Goal: Transaction & Acquisition: Subscribe to service/newsletter

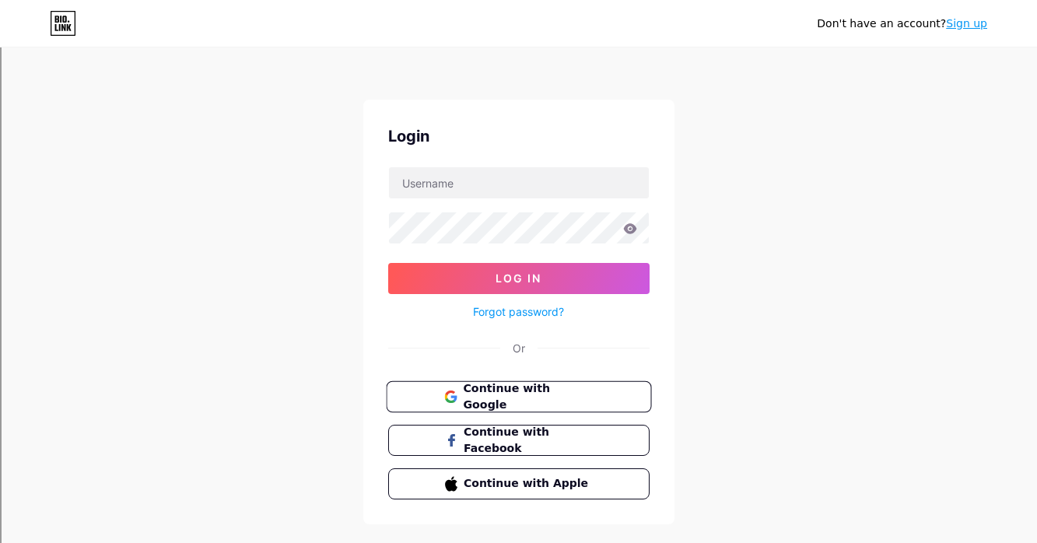
click at [548, 391] on span "Continue with Google" at bounding box center [528, 396] width 130 height 33
click at [560, 391] on span "Continue with Google" at bounding box center [528, 396] width 130 height 33
click at [499, 392] on span "Continue with Google" at bounding box center [528, 396] width 130 height 33
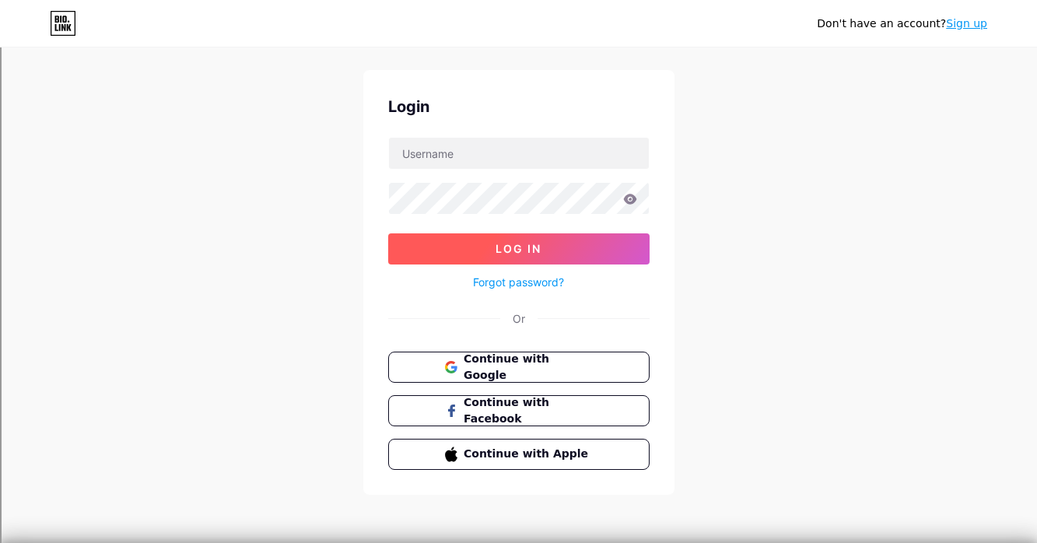
click at [540, 254] on span "Log In" at bounding box center [519, 248] width 46 height 13
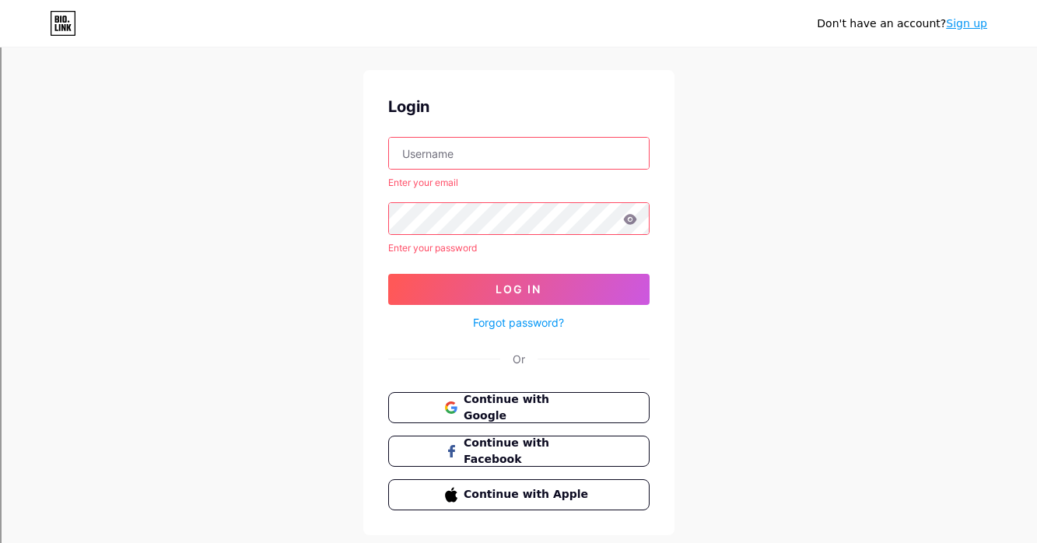
click at [978, 19] on link "Sign up" at bounding box center [966, 23] width 41 height 12
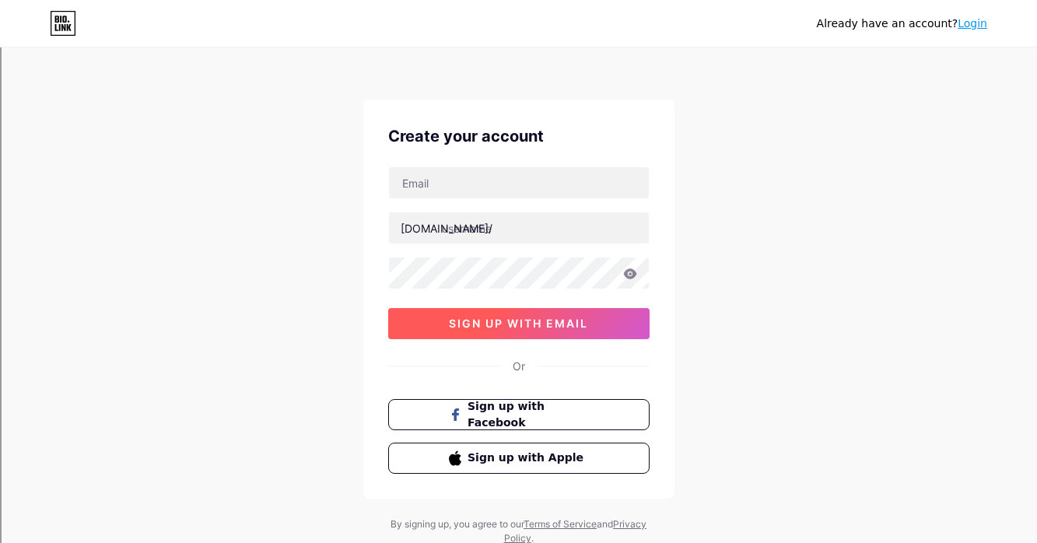
click at [584, 322] on span "sign up with email" at bounding box center [518, 323] width 139 height 13
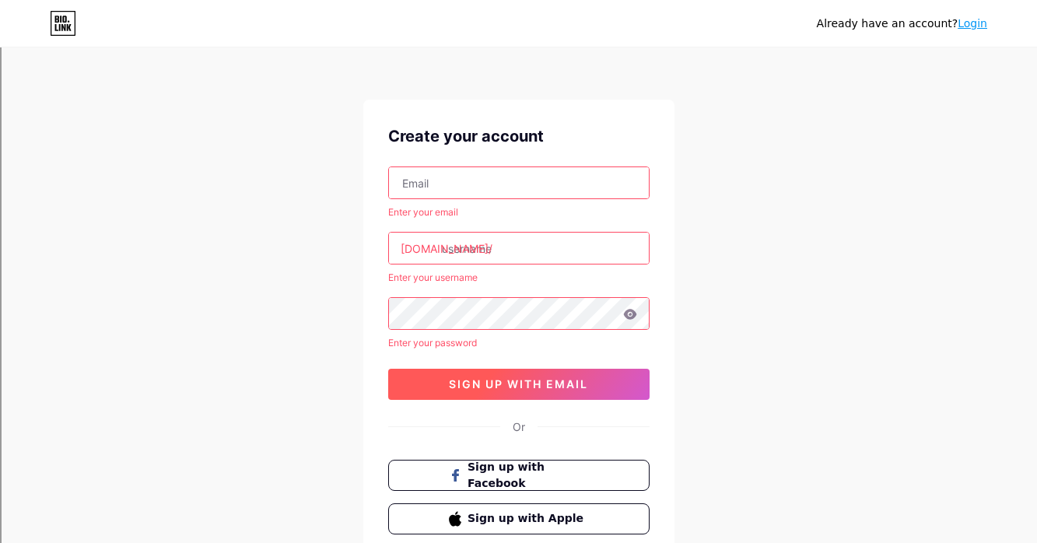
scroll to position [110, 0]
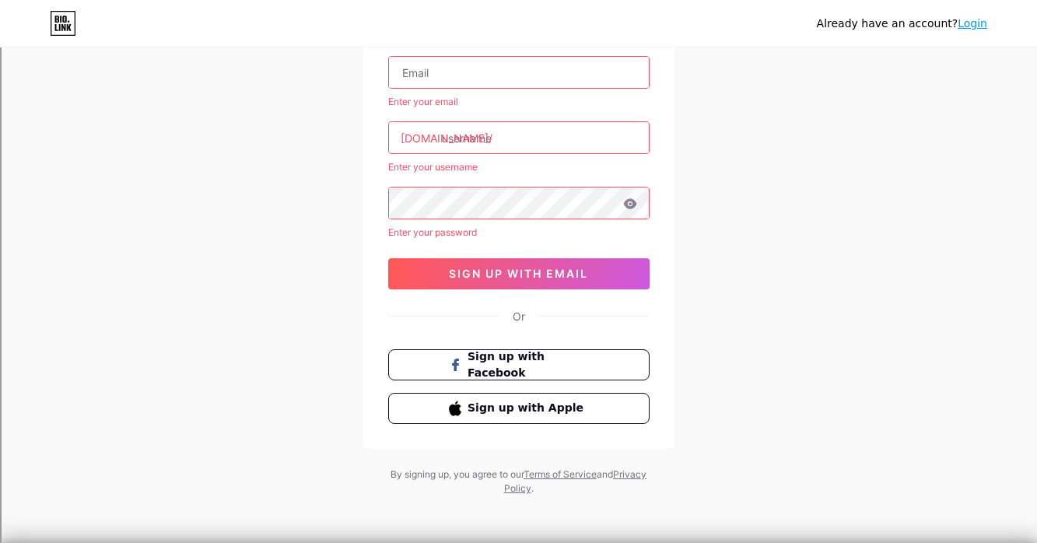
click at [551, 84] on input "text" at bounding box center [519, 72] width 260 height 31
type input "[EMAIL_ADDRESS][DOMAIN_NAME]"
click at [528, 153] on div "k61149813@gmail.com Enter your email bio.link/ Enter your username Enter your p…" at bounding box center [518, 172] width 261 height 233
click at [522, 135] on input "text" at bounding box center [519, 137] width 260 height 31
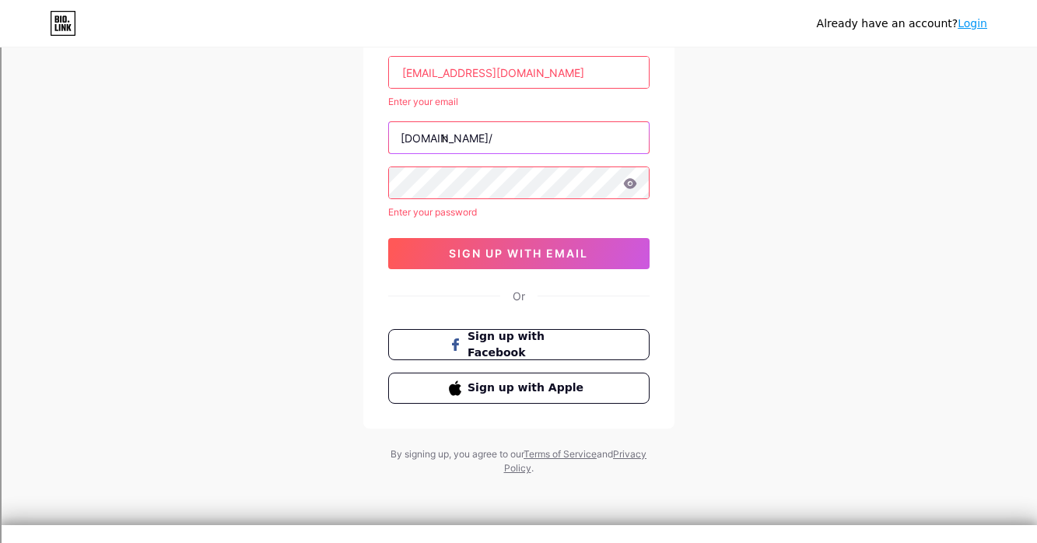
scroll to position [90, 0]
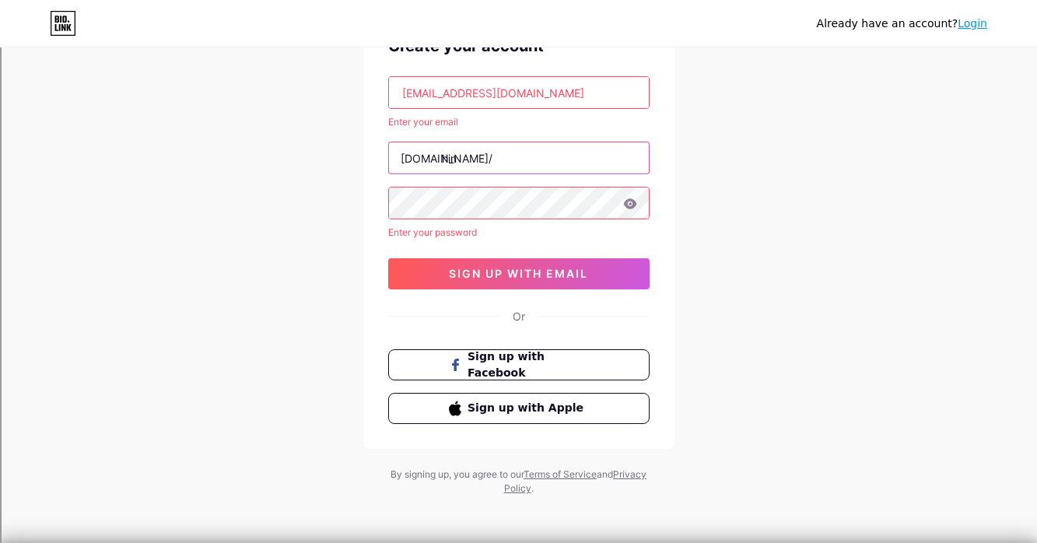
type input "hin"
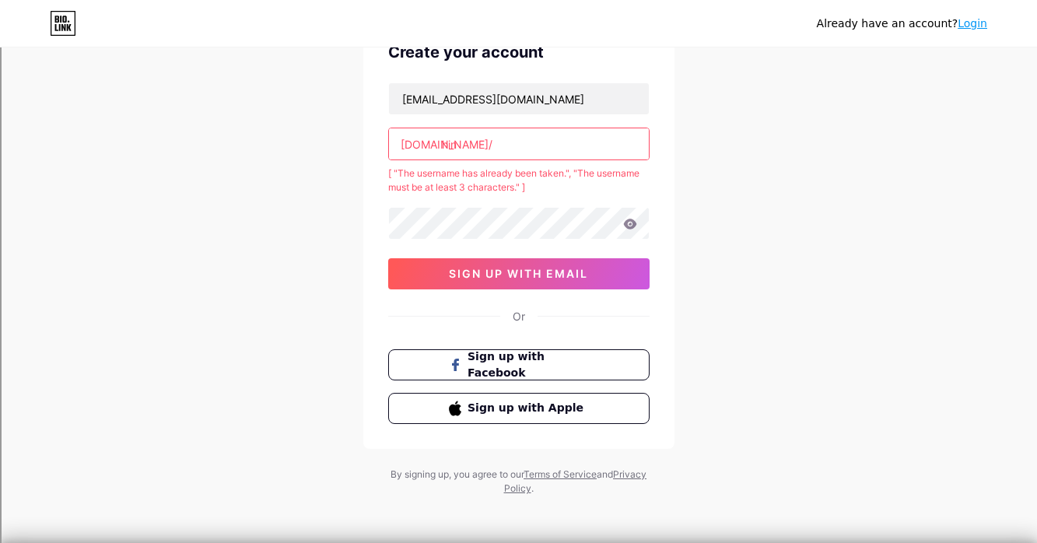
scroll to position [70, 0]
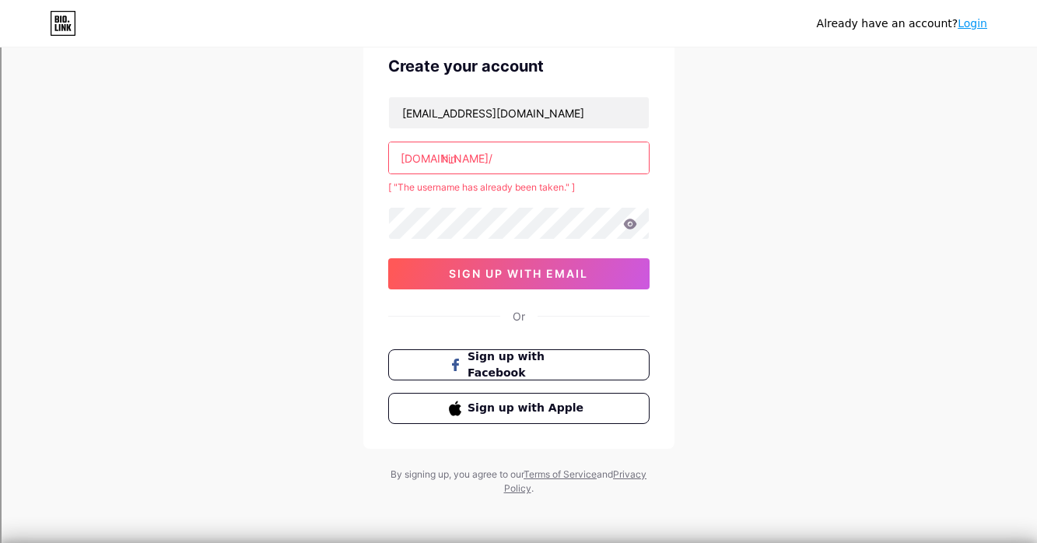
click at [524, 155] on input "hin" at bounding box center [519, 157] width 260 height 31
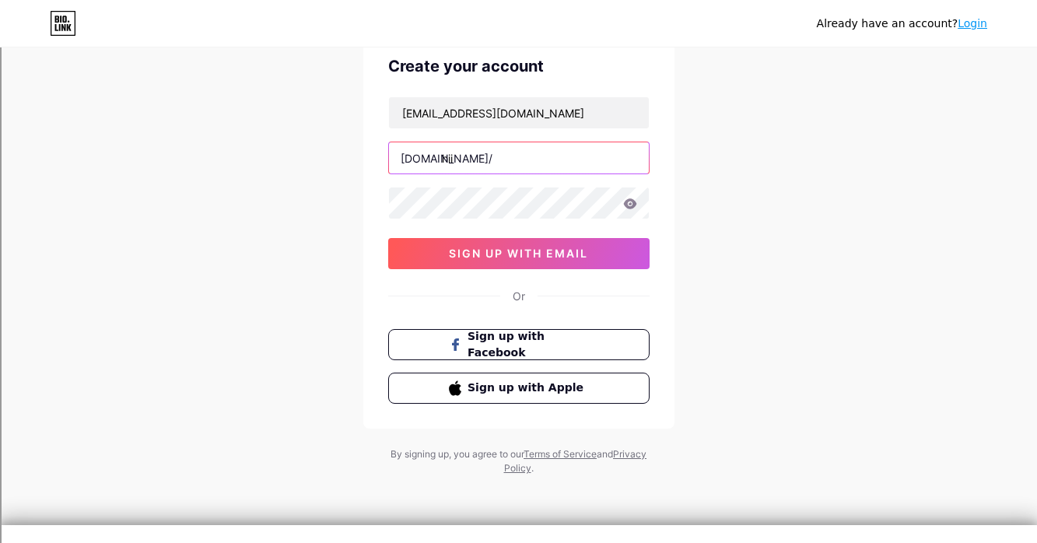
scroll to position [50, 0]
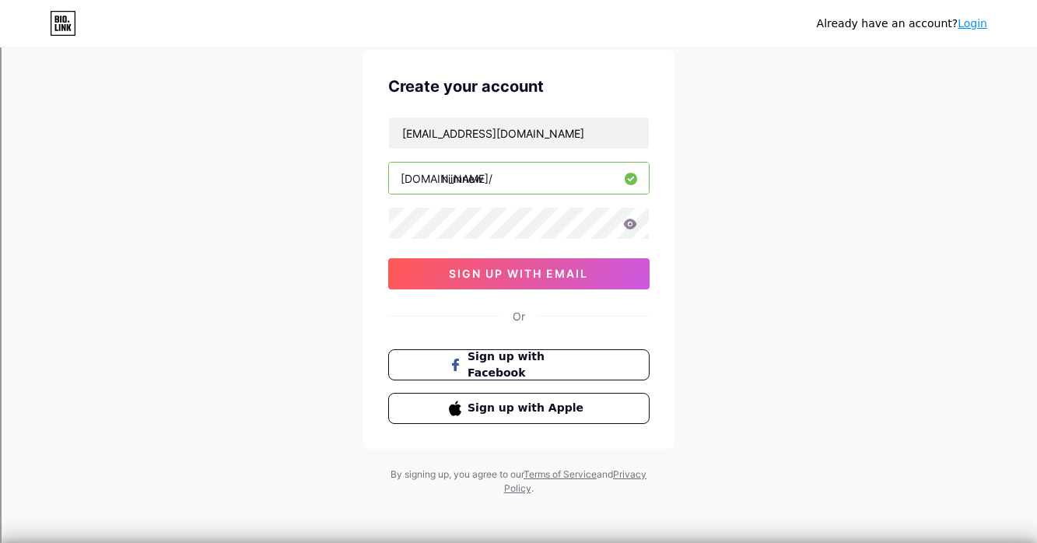
type input "hiimnew"
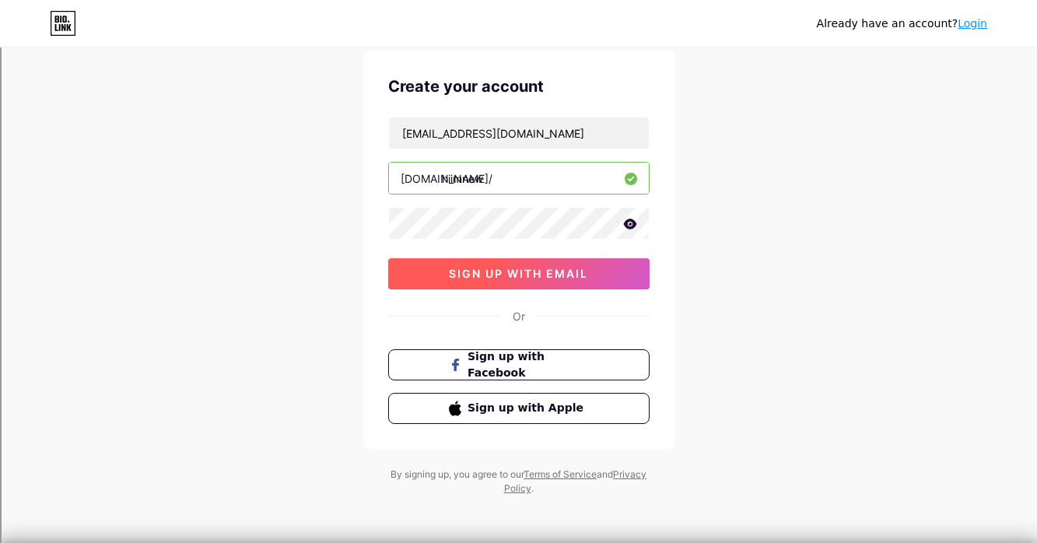
click at [531, 269] on span "sign up with email" at bounding box center [518, 273] width 139 height 13
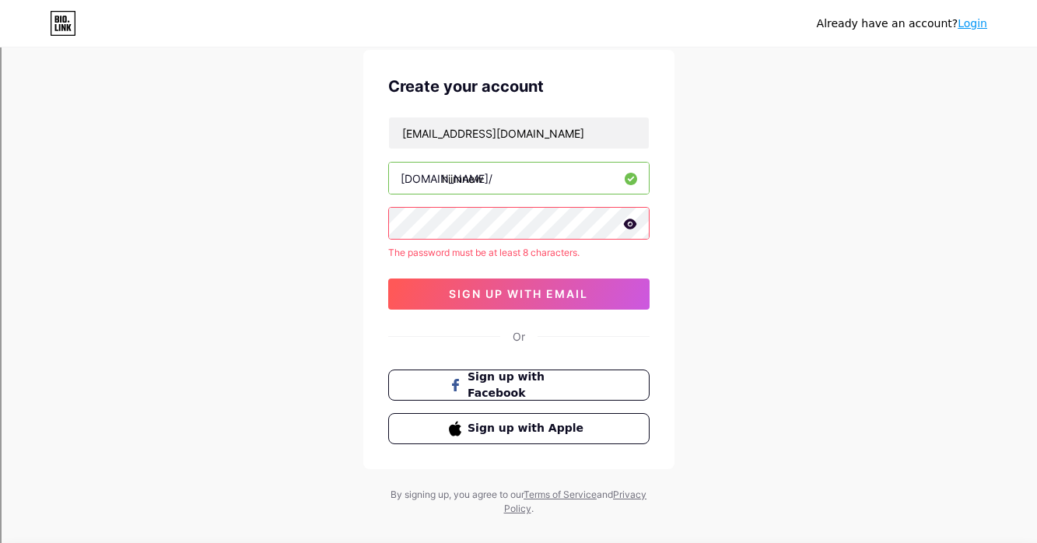
click at [629, 224] on icon at bounding box center [630, 224] width 14 height 11
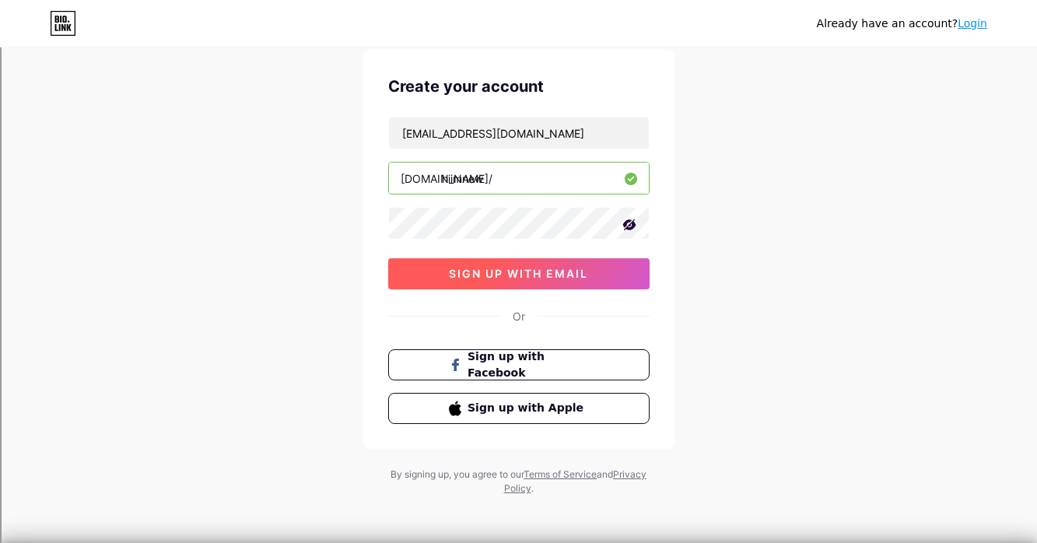
click at [543, 278] on span "sign up with email" at bounding box center [518, 273] width 139 height 13
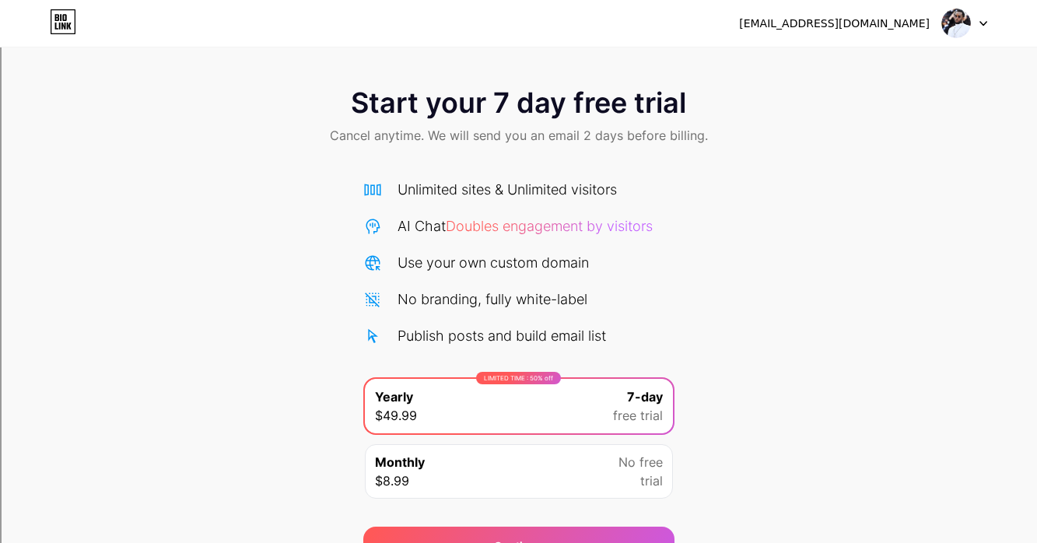
scroll to position [81, 0]
